Goal: Task Accomplishment & Management: Manage account settings

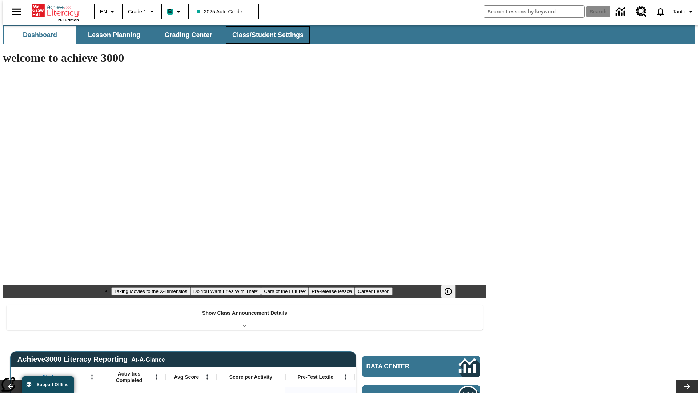
click at [264, 35] on button "Class/Student Settings" at bounding box center [268, 34] width 84 height 17
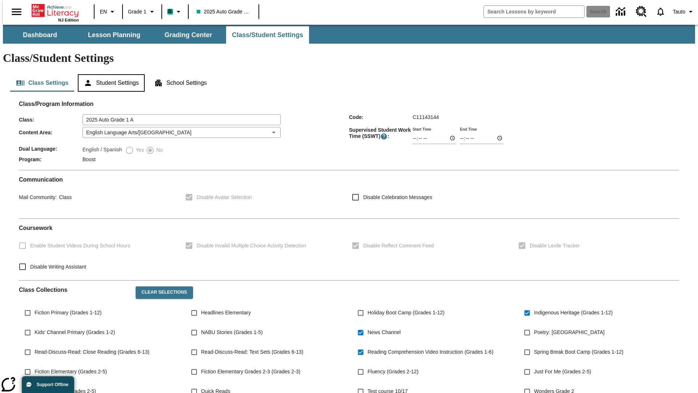
click at [109, 74] on button "Student Settings" at bounding box center [111, 82] width 67 height 17
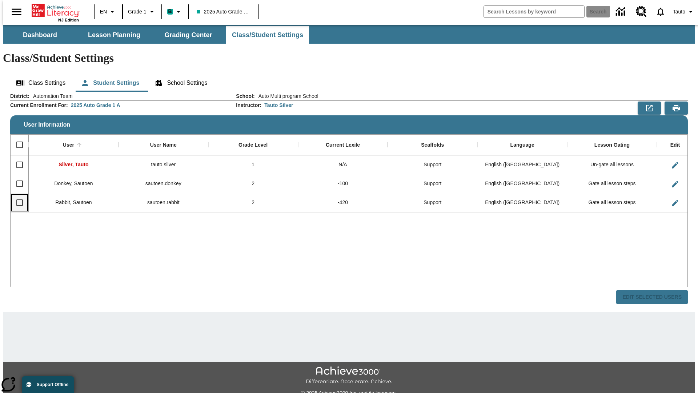
click at [16, 195] on input "Select row" at bounding box center [19, 202] width 15 height 15
checkbox input "true"
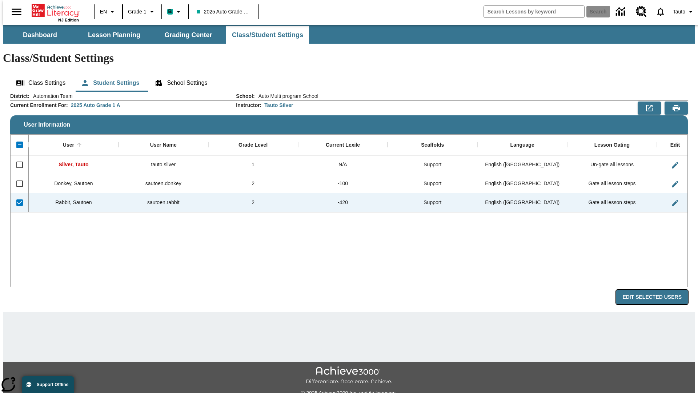
click at [658, 290] on button "Edit Selected Users" at bounding box center [652, 297] width 72 height 14
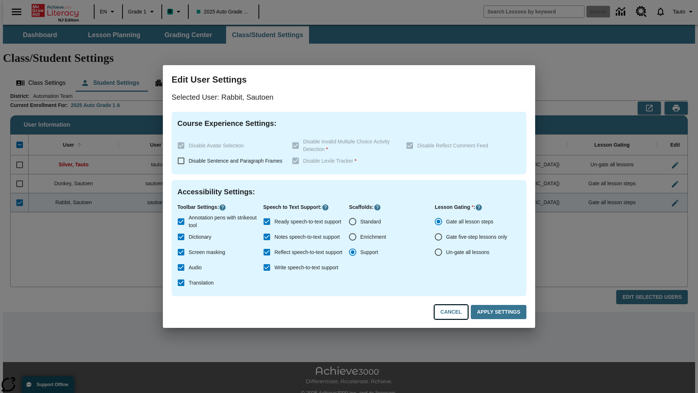
click at [454, 312] on button "Cancel" at bounding box center [450, 312] width 33 height 14
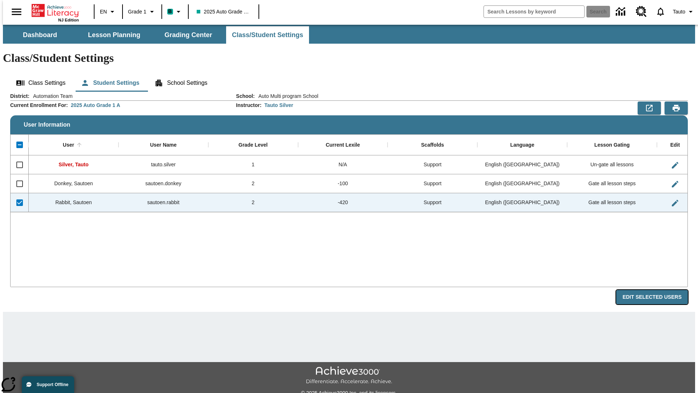
click at [658, 290] on button "Edit Selected Users" at bounding box center [652, 297] width 72 height 14
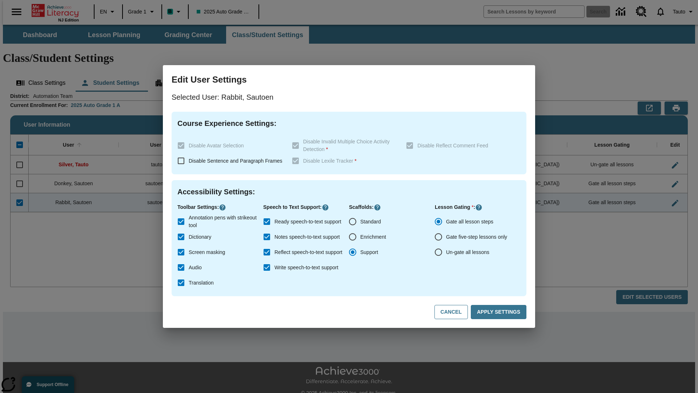
click at [267, 221] on input "Ready speech-to-text support" at bounding box center [266, 221] width 15 height 15
checkbox input "false"
click at [500, 312] on button "Apply Settings" at bounding box center [499, 312] width 56 height 14
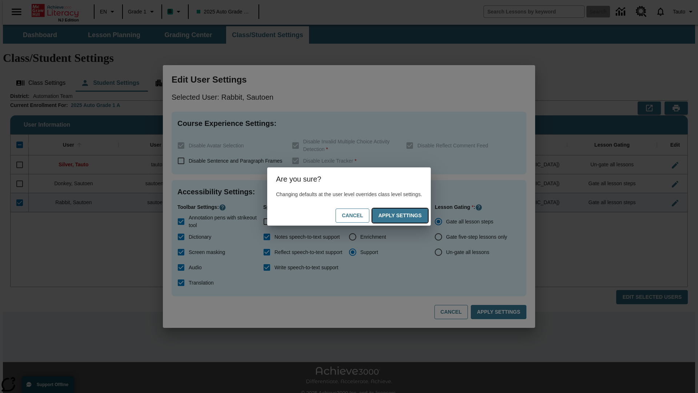
click at [407, 215] on button "Apply Settings" at bounding box center [400, 215] width 56 height 14
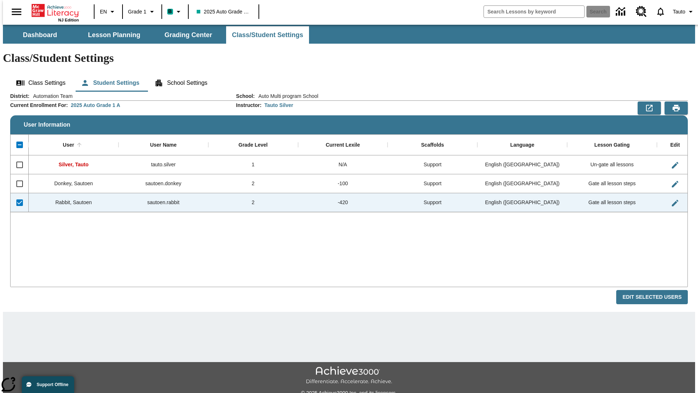
checkbox input "false"
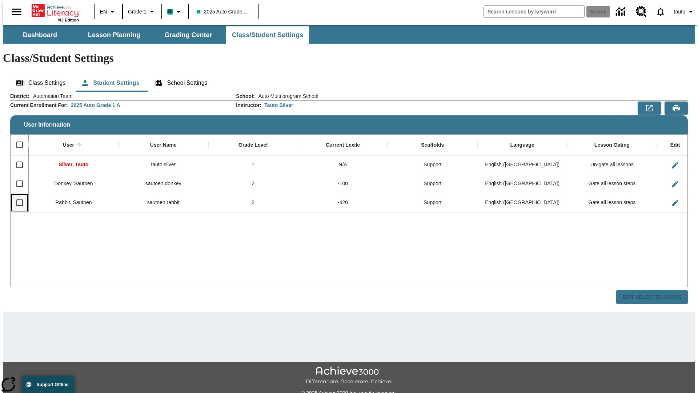
click at [16, 195] on input "Select row" at bounding box center [19, 202] width 15 height 15
checkbox input "true"
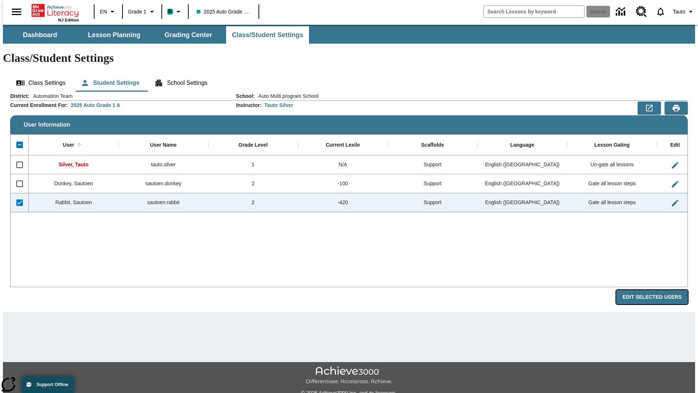
click at [658, 290] on button "Edit Selected Users" at bounding box center [652, 297] width 72 height 14
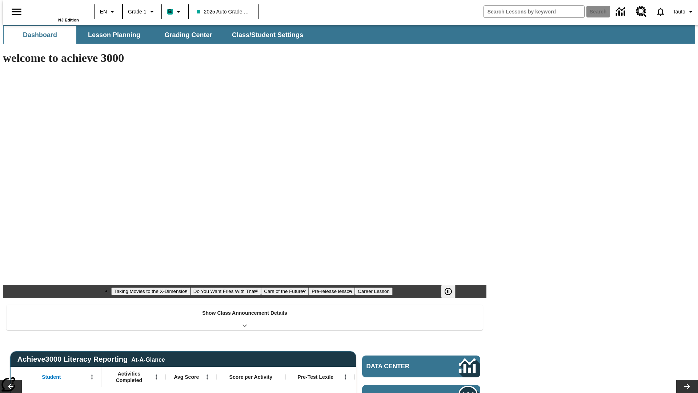
type input "-1"
click at [264, 35] on button "Class/Student Settings" at bounding box center [268, 34] width 84 height 17
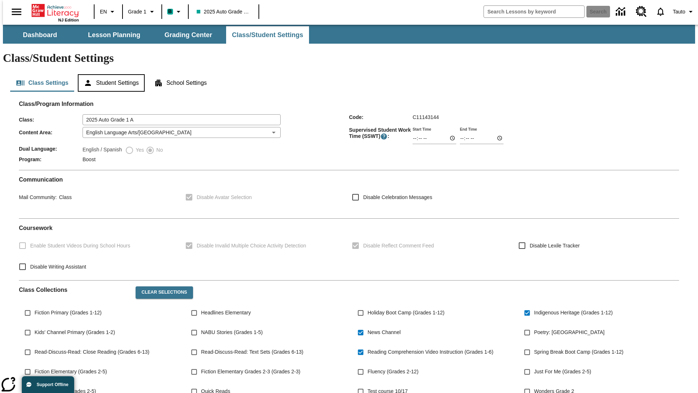
click at [109, 74] on button "Student Settings" at bounding box center [111, 82] width 67 height 17
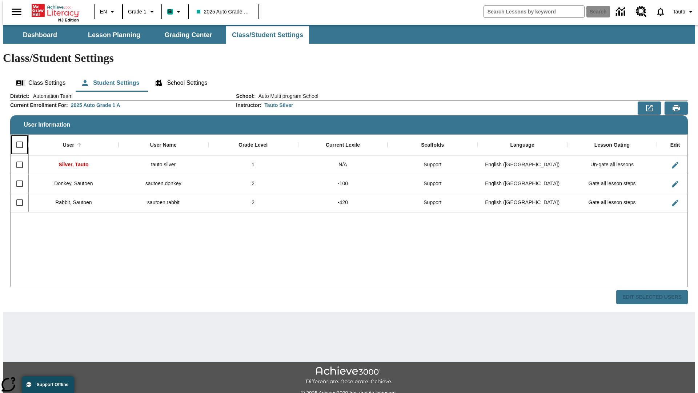
click at [16, 137] on input "Select all rows" at bounding box center [19, 144] width 15 height 15
checkbox input "true"
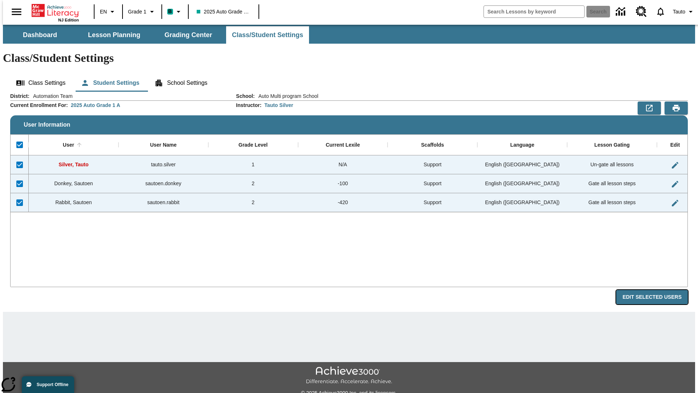
click at [658, 290] on button "Edit Selected Users" at bounding box center [652, 297] width 72 height 14
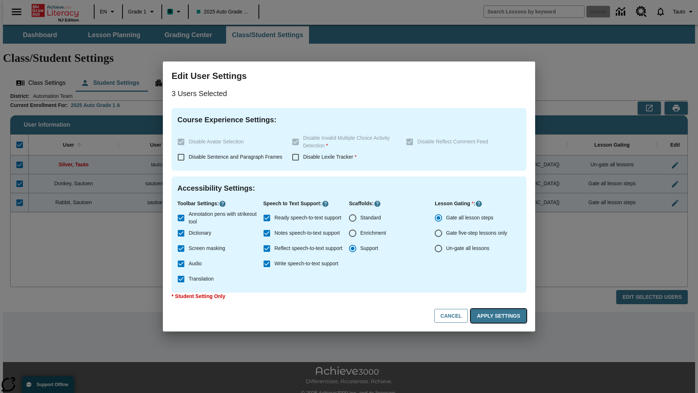
click at [500, 315] on button "Apply Settings" at bounding box center [499, 316] width 56 height 14
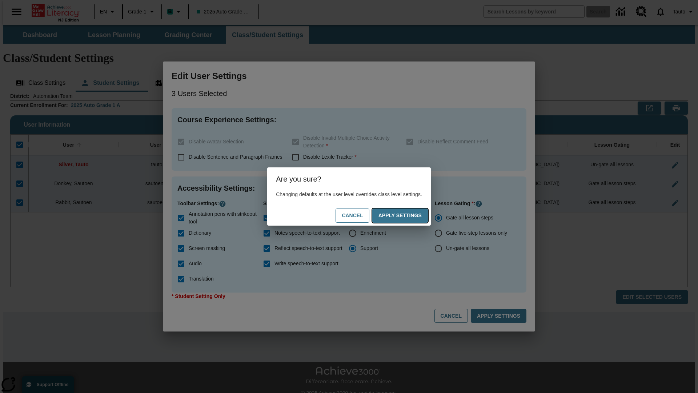
click at [407, 215] on button "Apply Settings" at bounding box center [400, 215] width 56 height 14
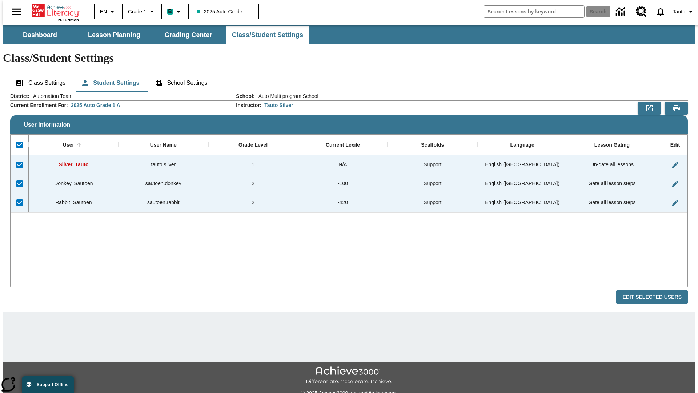
checkbox input "false"
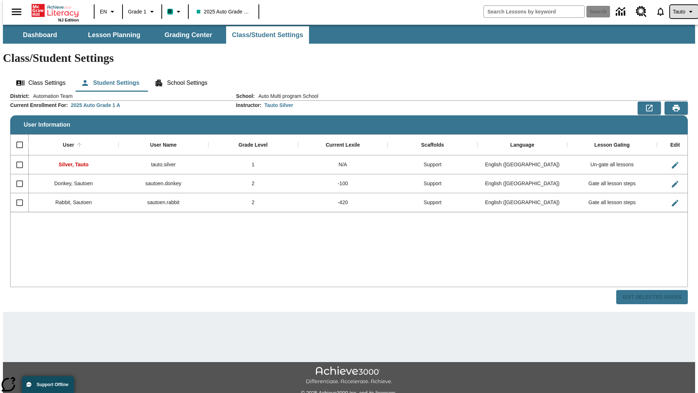
click at [680, 12] on span "Tauto" at bounding box center [679, 12] width 12 height 8
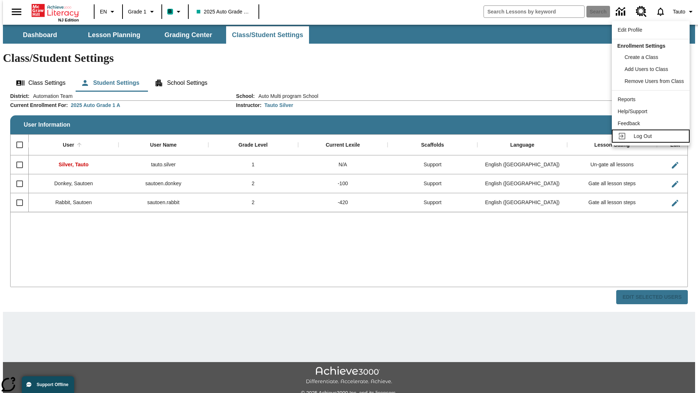
click at [652, 136] on span "Log Out" at bounding box center [643, 136] width 18 height 6
